Goal: Use online tool/utility

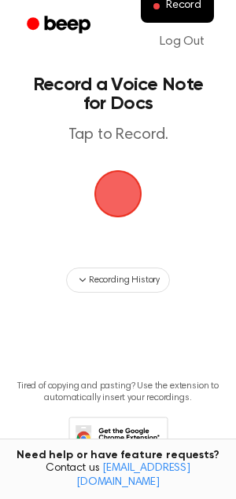
click at [112, 205] on span "button" at bounding box center [117, 193] width 71 height 71
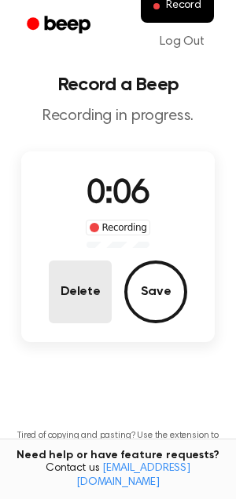
click at [79, 286] on button "Delete" at bounding box center [80, 292] width 63 height 63
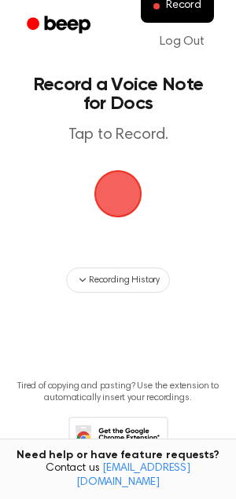
click at [130, 199] on span "button" at bounding box center [117, 193] width 53 height 53
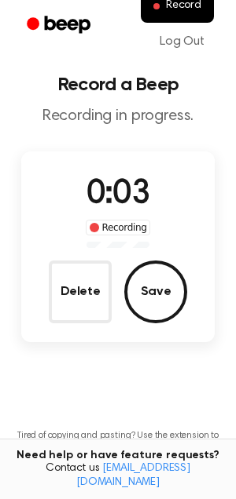
click at [66, 258] on div "0:03 Recording Delete Save" at bounding box center [117, 246] width 193 height 153
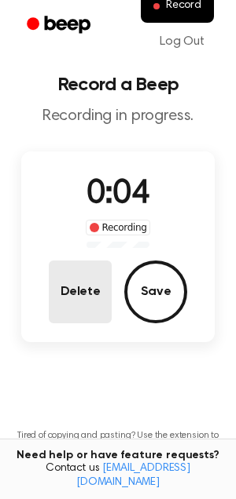
click at [75, 293] on button "Delete" at bounding box center [80, 292] width 63 height 63
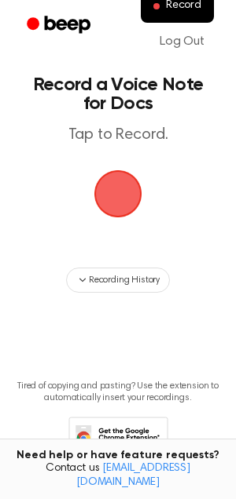
click at [119, 188] on span "button" at bounding box center [117, 193] width 87 height 87
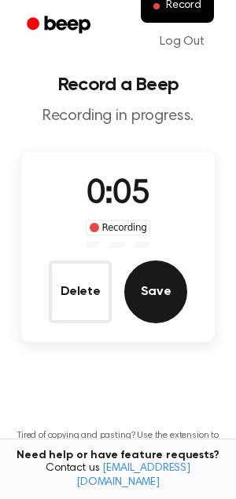
click at [159, 290] on button "Save" at bounding box center [155, 292] width 63 height 63
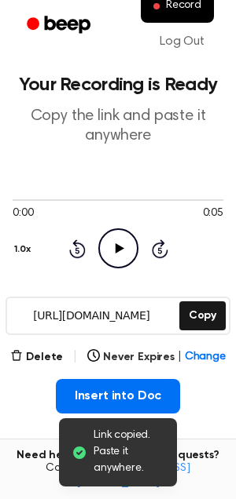
click at [122, 234] on icon "Play Audio" at bounding box center [118, 249] width 40 height 40
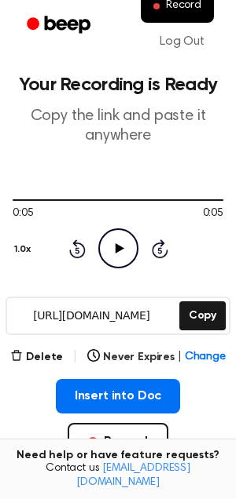
click at [121, 242] on icon "Play Audio" at bounding box center [118, 249] width 40 height 40
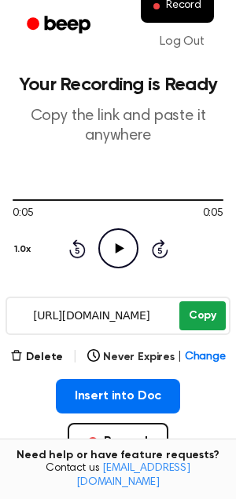
drag, startPoint x: 25, startPoint y: 314, endPoint x: 208, endPoint y: 314, distance: 183.0
click at [208, 314] on div "[URL][DOMAIN_NAME] Copy" at bounding box center [117, 316] width 225 height 38
click at [207, 316] on button "Copy" at bounding box center [202, 316] width 46 height 29
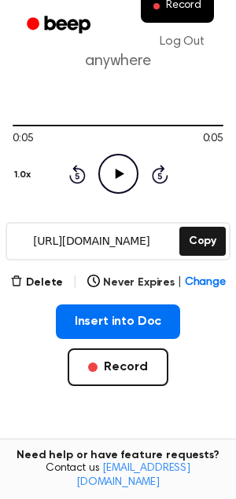
scroll to position [97, 0]
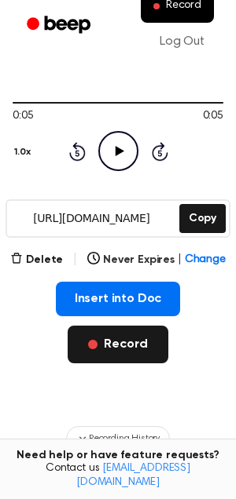
click at [137, 355] on button "Record" at bounding box center [118, 345] width 100 height 38
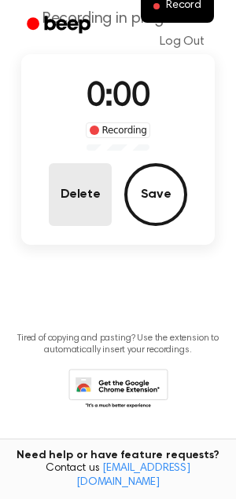
scroll to position [0, 0]
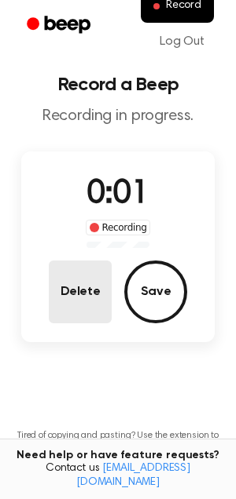
click at [84, 286] on button "Delete" at bounding box center [80, 292] width 63 height 63
